Goal: Task Accomplishment & Management: Use online tool/utility

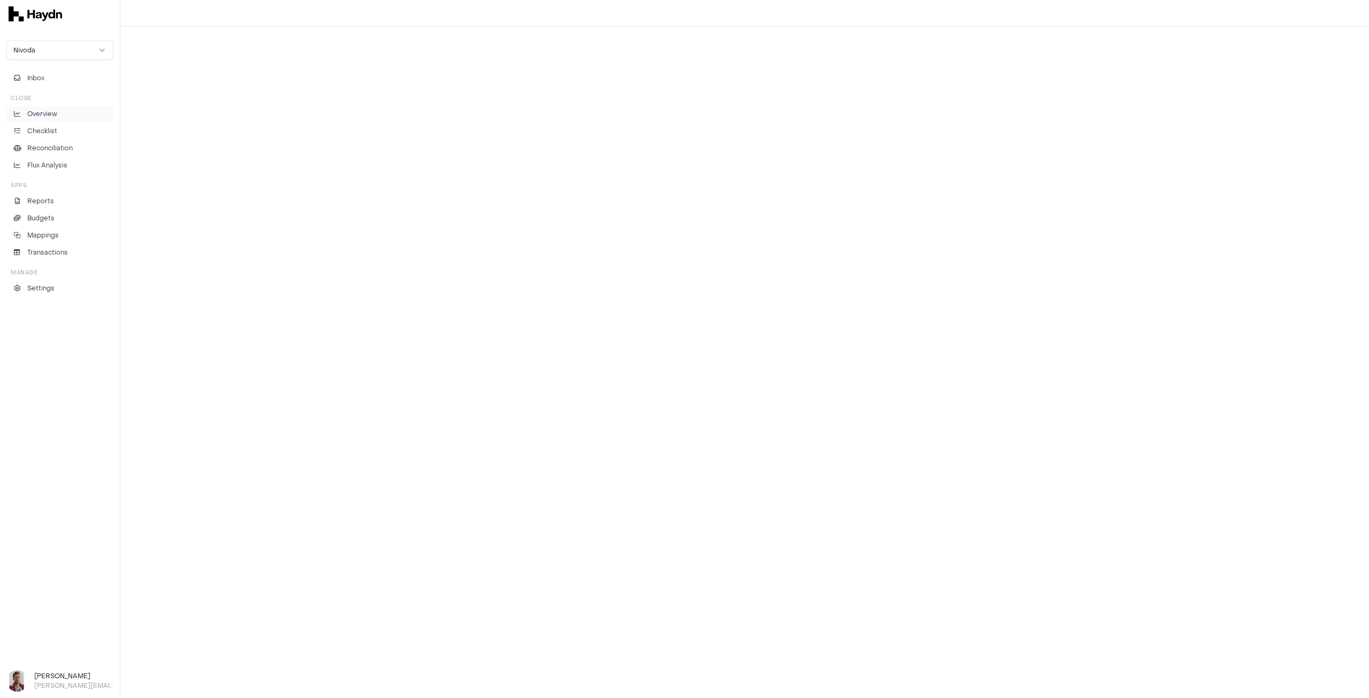
click at [52, 111] on p "Overview" at bounding box center [42, 114] width 30 height 10
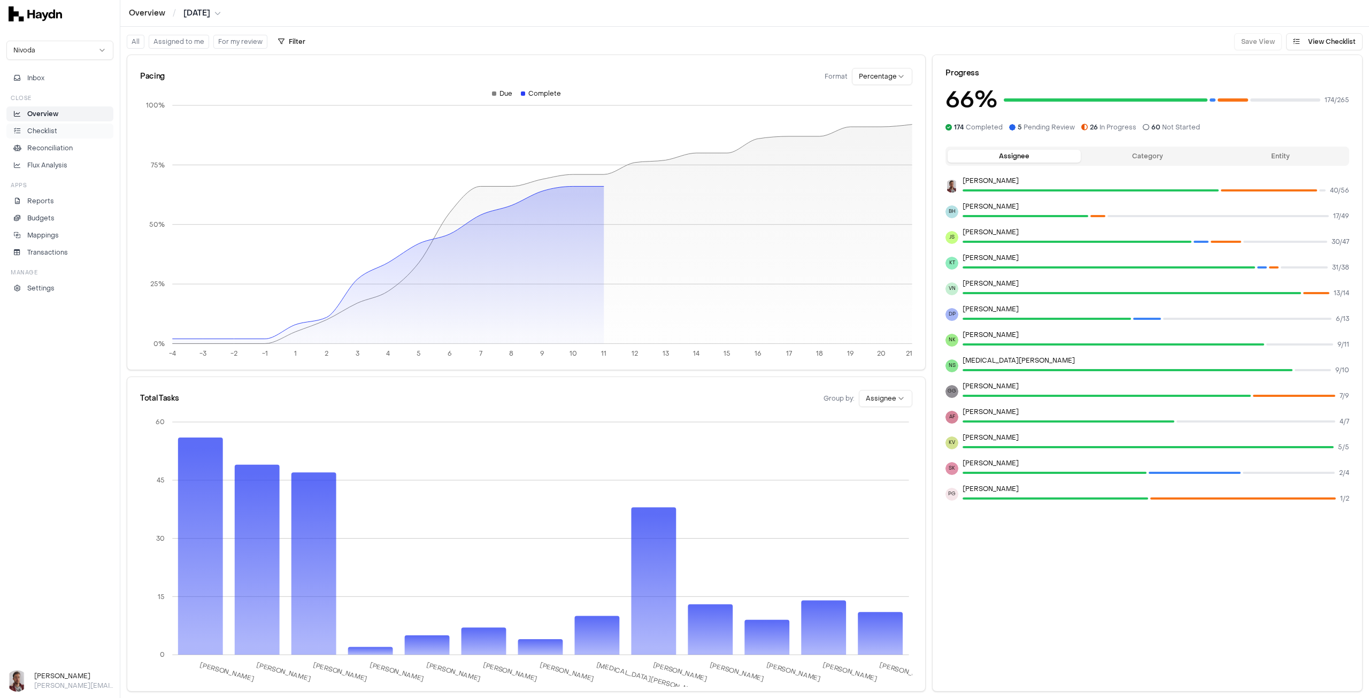
click at [63, 134] on li "Checklist" at bounding box center [59, 131] width 97 height 10
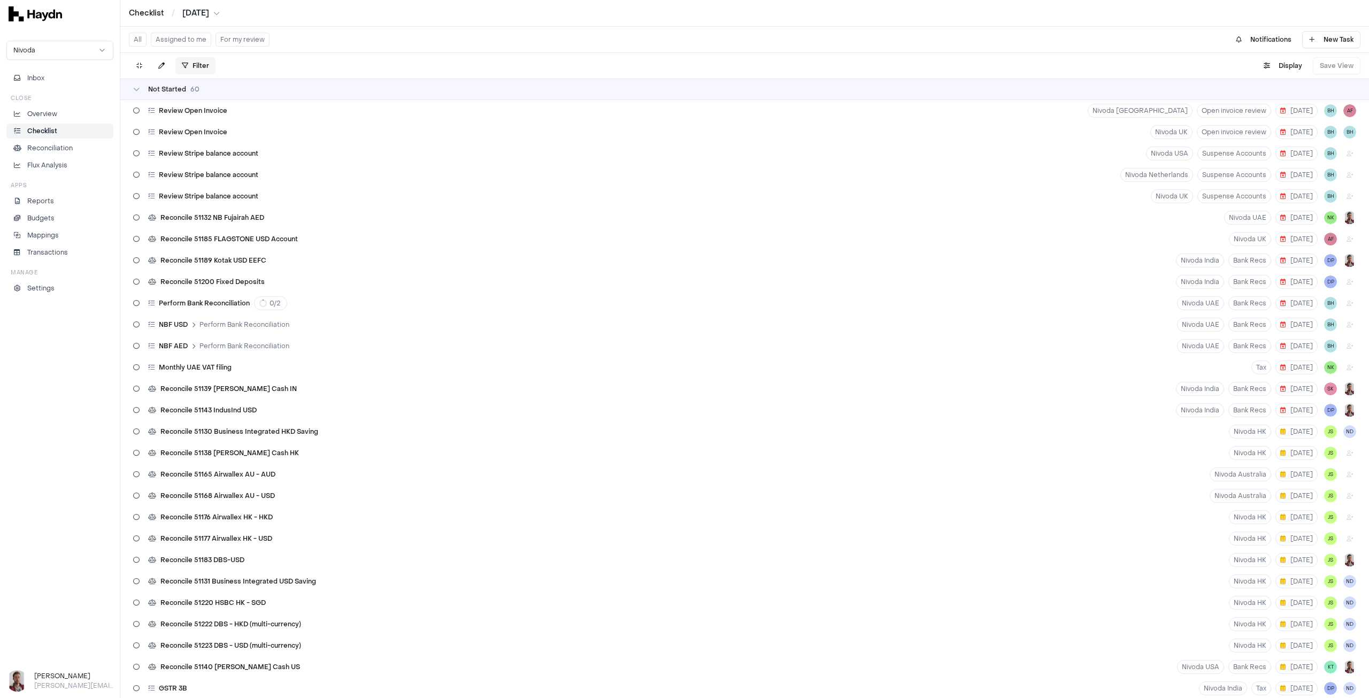
click at [183, 66] on html "Checklist / [DATE] Nivoda Inbox Close Overview Checklist Reconciliation Flux An…" at bounding box center [684, 349] width 1369 height 698
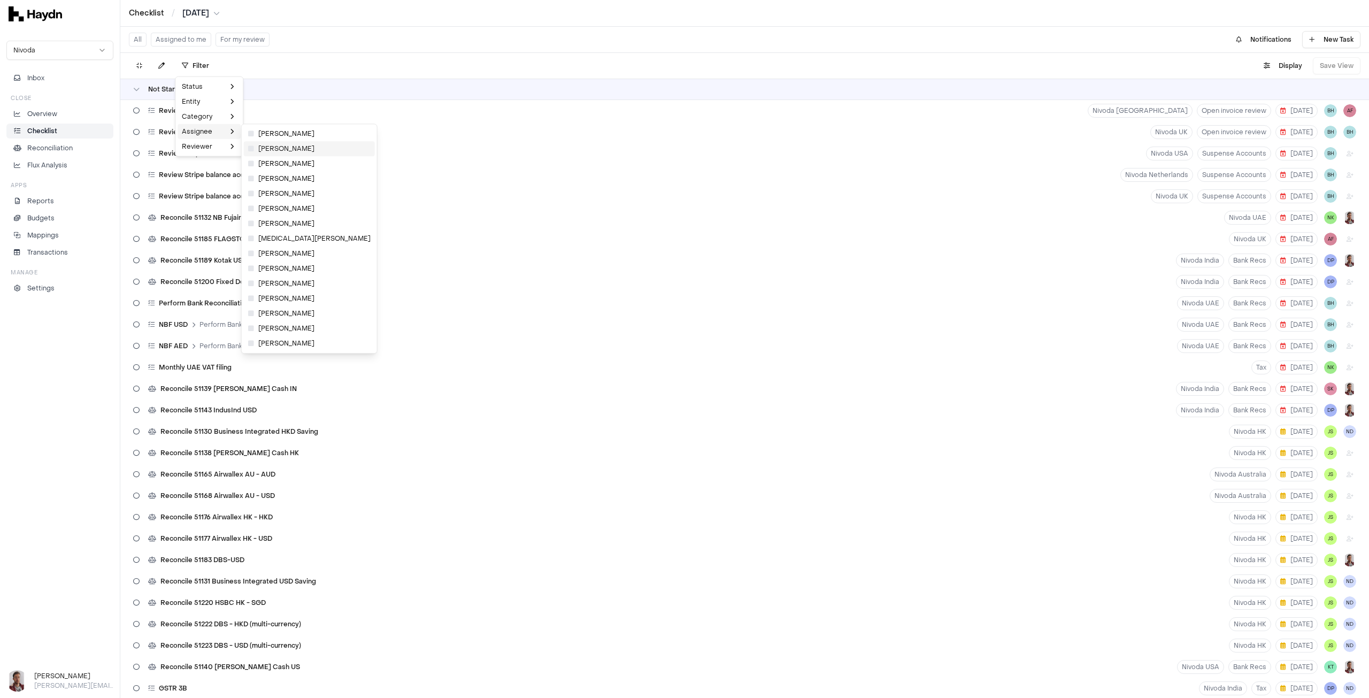
click at [256, 148] on span "[PERSON_NAME]" at bounding box center [281, 148] width 66 height 9
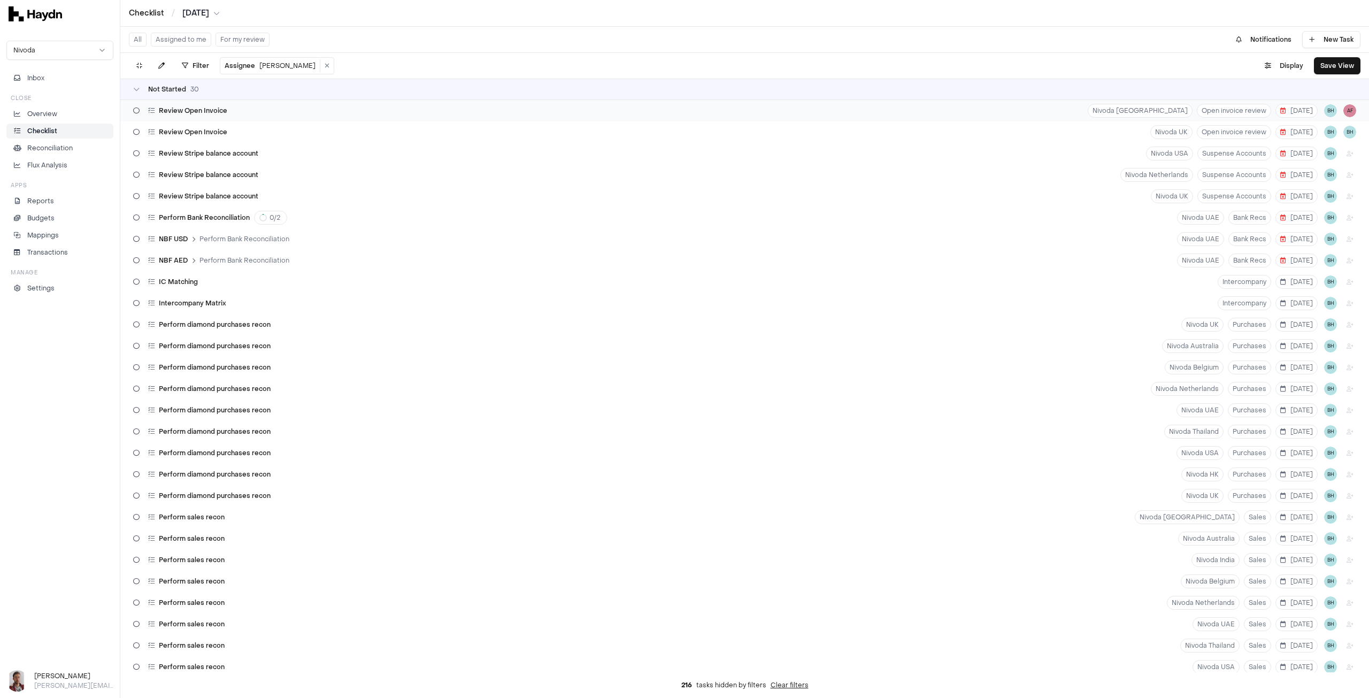
click at [209, 107] on span "Review Open Invoice" at bounding box center [193, 110] width 68 height 9
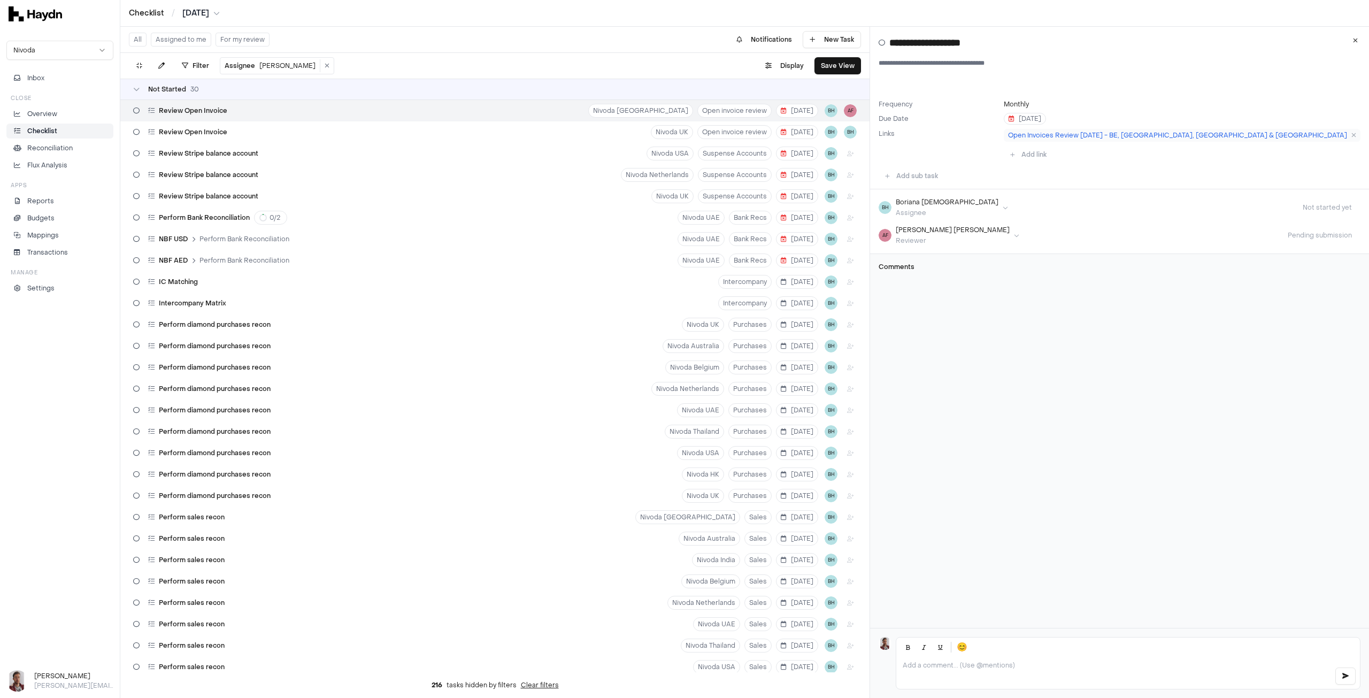
click at [921, 221] on html "Checklist / [DATE] Nivoda Inbox Close Overview Checklist Reconciliation Flux An…" at bounding box center [684, 349] width 1369 height 698
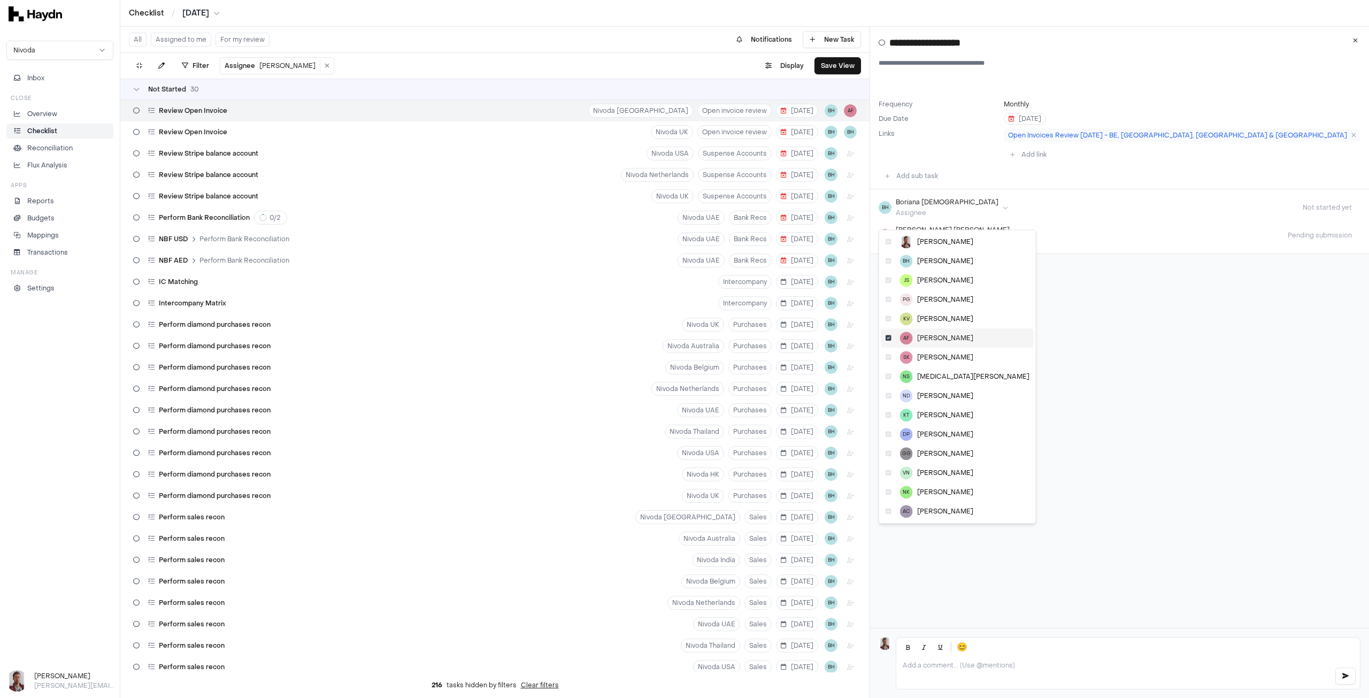
click at [889, 338] on icon at bounding box center [888, 338] width 6 height 6
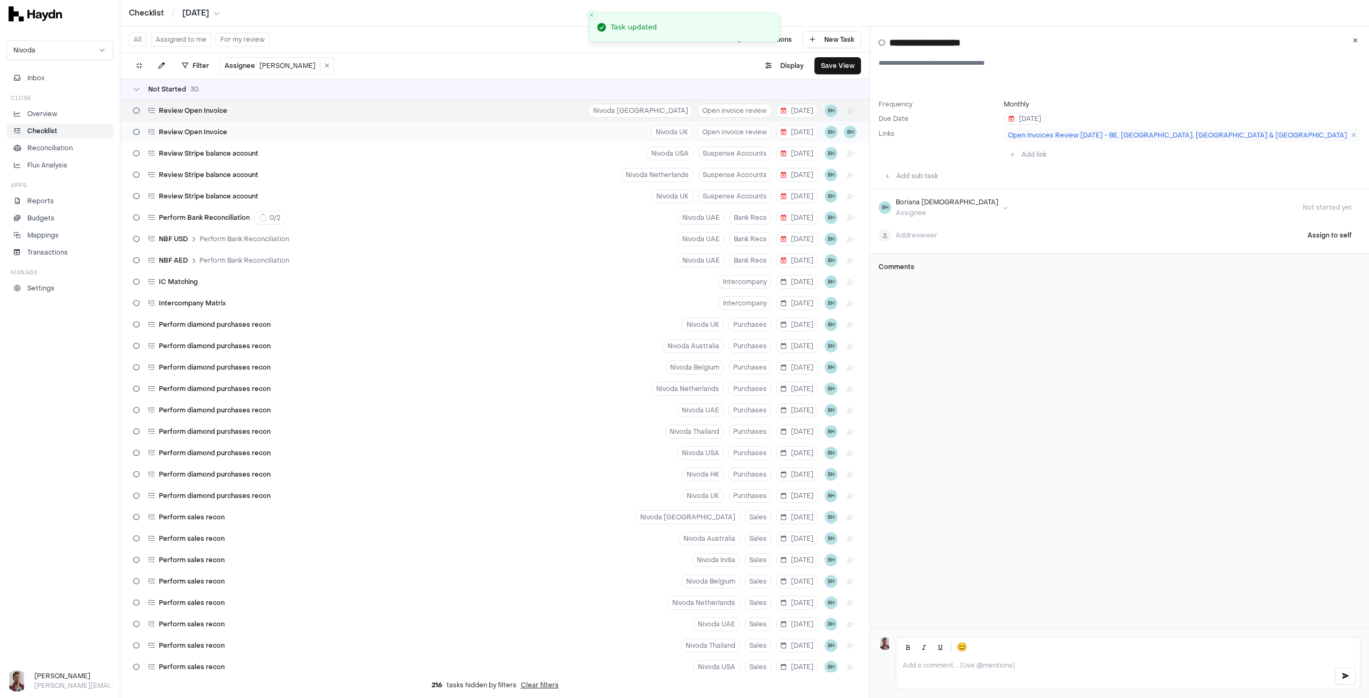
click at [493, 137] on div "Review Open Invoice Nivoda UK Open invoice review [DATE] BH BH" at bounding box center [494, 131] width 749 height 21
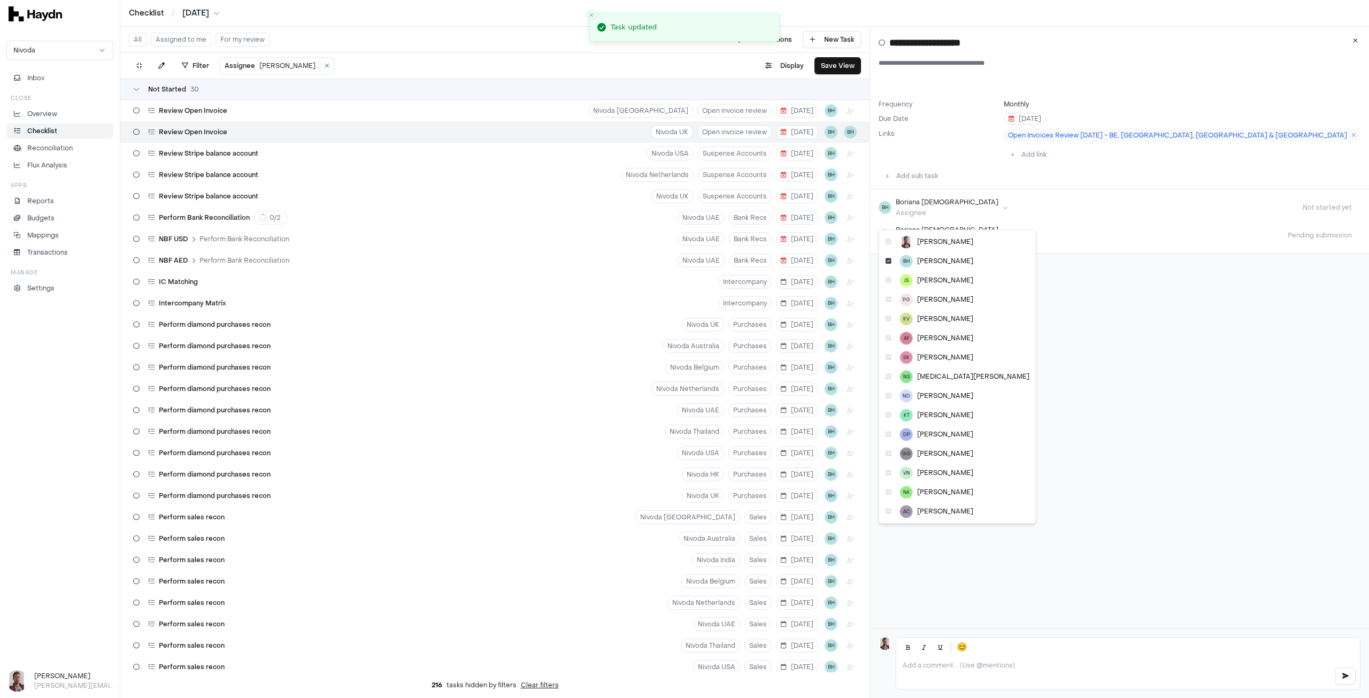
click at [942, 219] on html "Checklist / [DATE] Nivoda Inbox Close Overview Checklist Reconciliation Flux An…" at bounding box center [684, 349] width 1369 height 698
click at [888, 261] on icon at bounding box center [888, 261] width 6 height 6
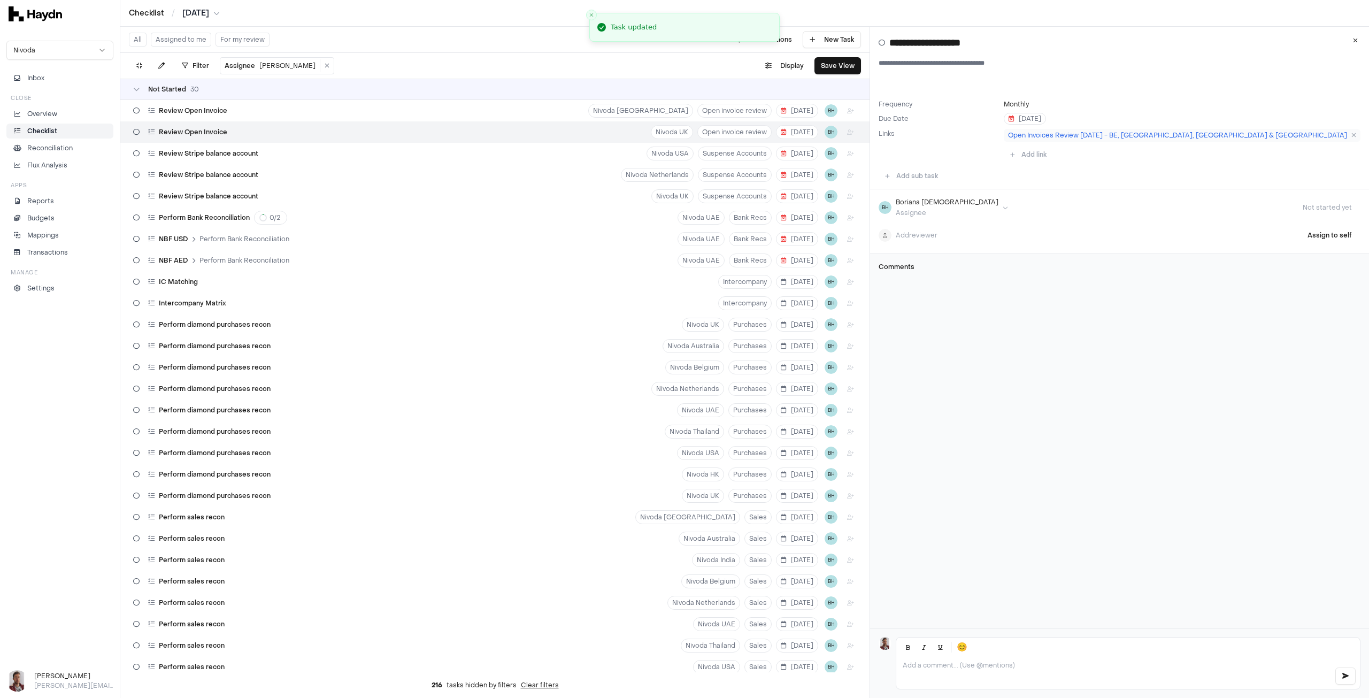
click at [1039, 361] on div "**********" at bounding box center [1119, 327] width 499 height 601
drag, startPoint x: 50, startPoint y: 114, endPoint x: 58, endPoint y: 156, distance: 41.9
click at [50, 114] on p "Overview" at bounding box center [42, 114] width 30 height 10
